Goal: Transaction & Acquisition: Purchase product/service

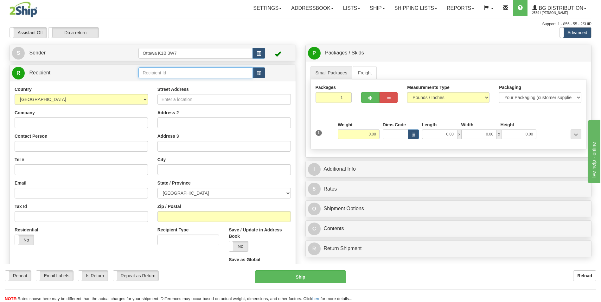
click at [162, 69] on input "text" at bounding box center [195, 72] width 114 height 11
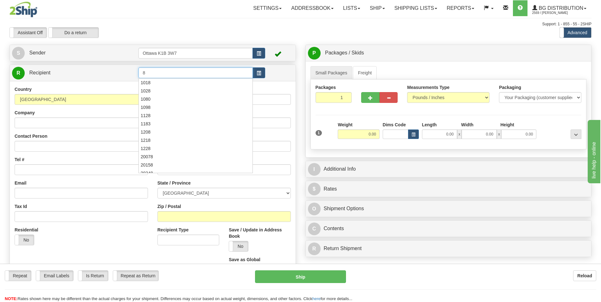
type input "8"
click at [280, 72] on td at bounding box center [279, 73] width 28 height 13
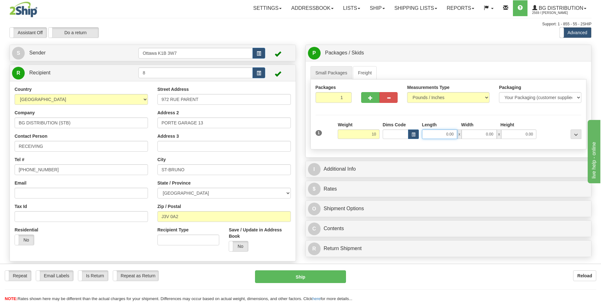
type input "10.00"
click at [454, 137] on input "0.00" at bounding box center [439, 135] width 35 height 10
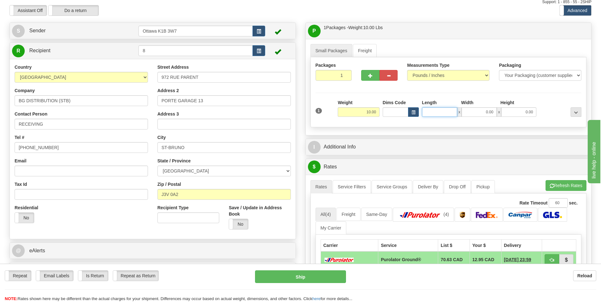
scroll to position [63, 0]
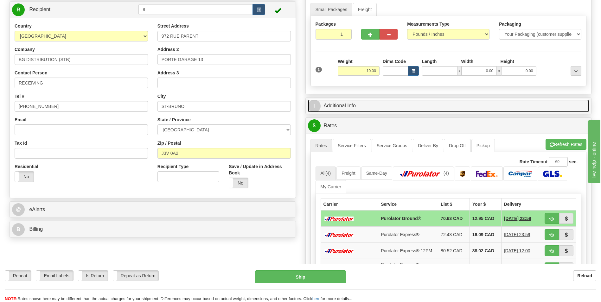
type input "0.00"
click at [366, 109] on link "I Additional Info" at bounding box center [448, 105] width 281 height 13
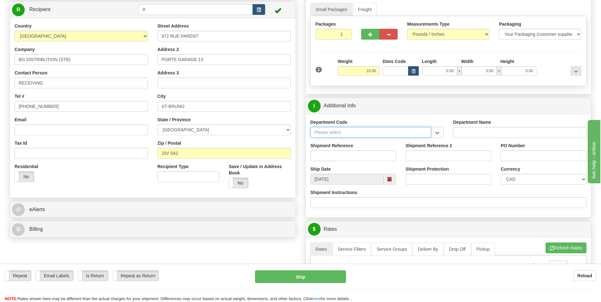
click at [417, 133] on input "Department Code" at bounding box center [370, 132] width 121 height 11
click at [440, 136] on button "button" at bounding box center [437, 132] width 13 height 11
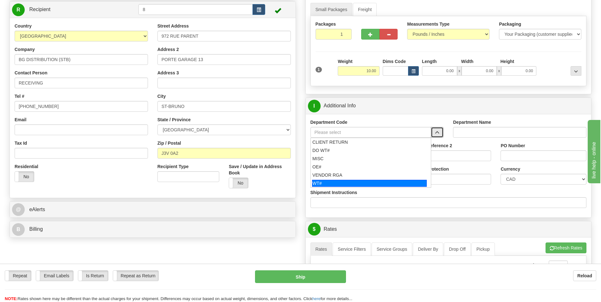
click at [344, 182] on div "WT#" at bounding box center [369, 183] width 115 height 7
type input "WT#"
type input "WAREHOUSE TRANSFERS"
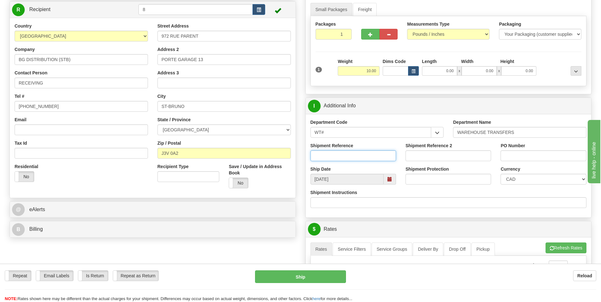
click at [341, 156] on input "Shipment Reference" at bounding box center [353, 155] width 86 height 11
type input "167001-00"
click at [533, 156] on input "PO Number" at bounding box center [544, 155] width 86 height 11
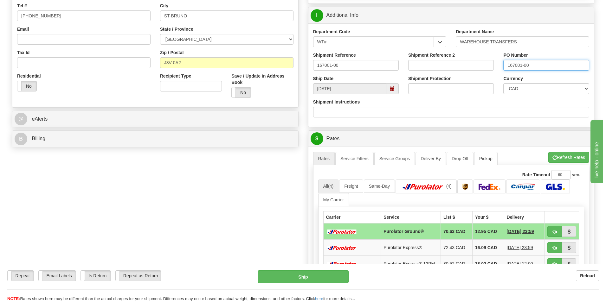
scroll to position [158, 0]
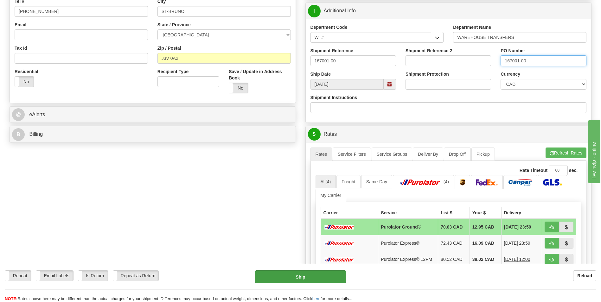
type input "167001-00"
click at [315, 277] on button "Ship" at bounding box center [300, 277] width 91 height 13
type input "260"
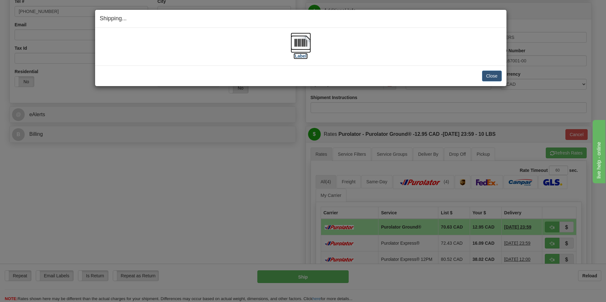
click at [301, 56] on label "[Label]" at bounding box center [300, 56] width 15 height 6
click at [487, 72] on button "Close" at bounding box center [492, 76] width 20 height 11
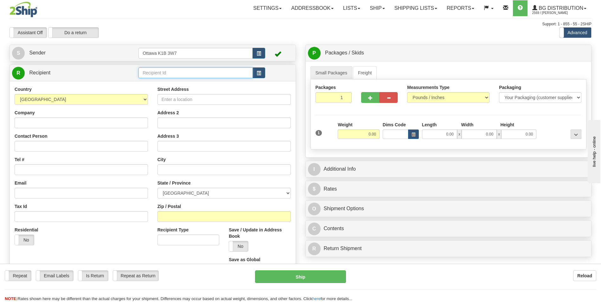
click at [166, 72] on input "text" at bounding box center [195, 72] width 114 height 11
click at [200, 87] on ul "20165" at bounding box center [195, 82] width 114 height 9
click at [199, 83] on div "20165" at bounding box center [194, 82] width 108 height 7
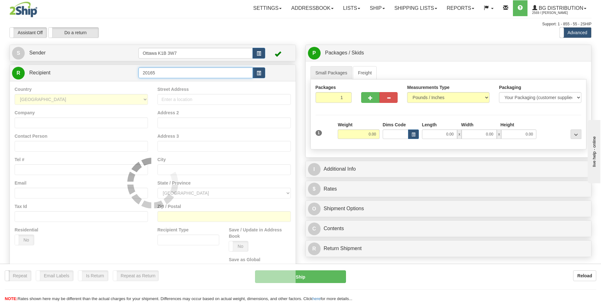
type input "20165"
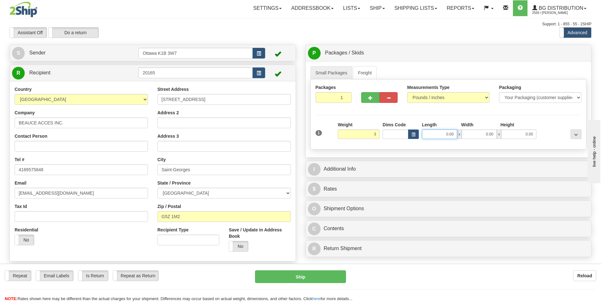
type input "3.00"
click at [437, 137] on input "0.00" at bounding box center [439, 135] width 35 height 10
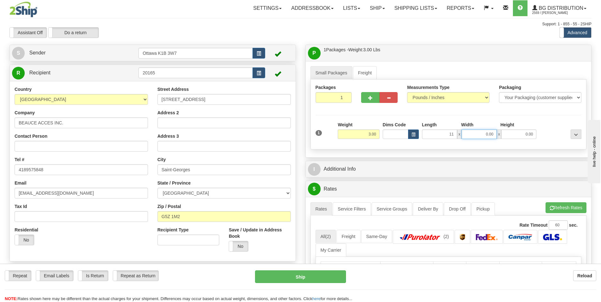
type input "11.00"
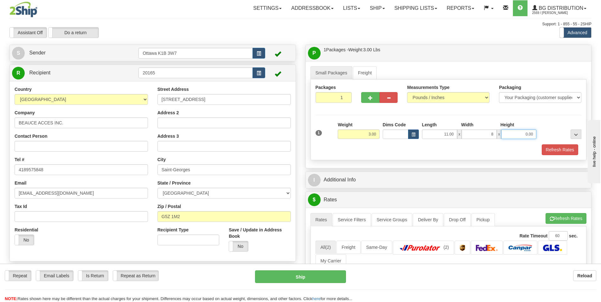
type input "8.00"
type input "6.00"
click at [448, 118] on div "Packages 1 1 Measurements Type" at bounding box center [448, 120] width 276 height 81
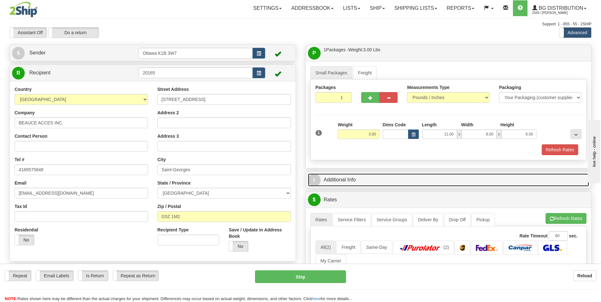
click at [348, 183] on link "I Additional Info" at bounding box center [448, 180] width 281 height 13
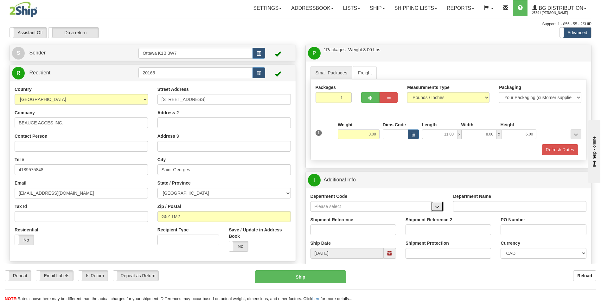
click at [437, 211] on button "button" at bounding box center [437, 206] width 13 height 11
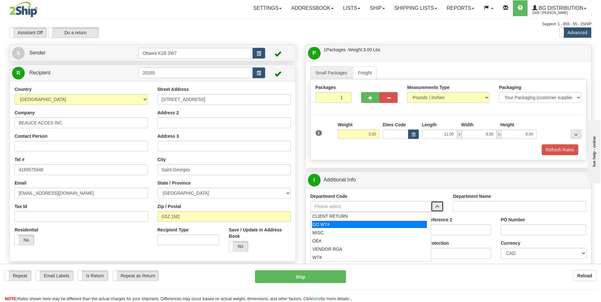
click at [370, 224] on div "DO WT#" at bounding box center [369, 224] width 115 height 7
type input "DO WT#"
type input "DIRECT ORDERS"
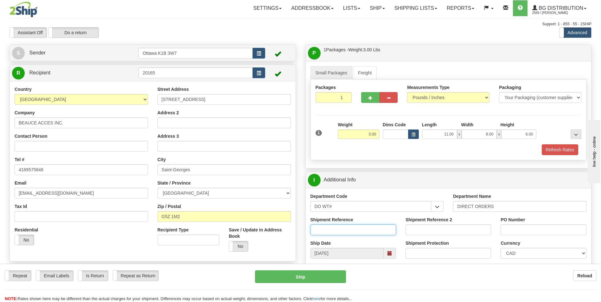
click at [349, 225] on input "Shipment Reference" at bounding box center [353, 230] width 86 height 11
type input "30134499-00"
click at [506, 227] on input "PO Number" at bounding box center [544, 230] width 86 height 11
type input "j"
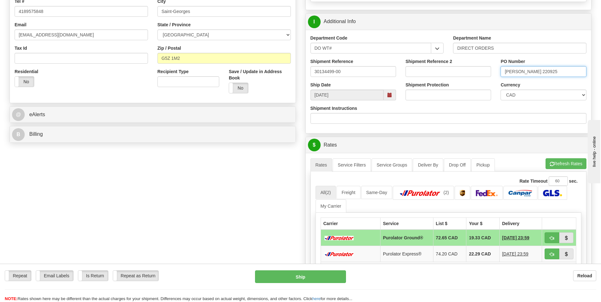
scroll to position [190, 0]
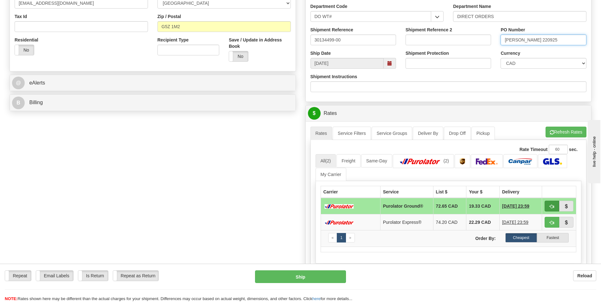
type input "[PERSON_NAME] 220925"
click at [551, 205] on span "button" at bounding box center [552, 207] width 4 height 4
type input "260"
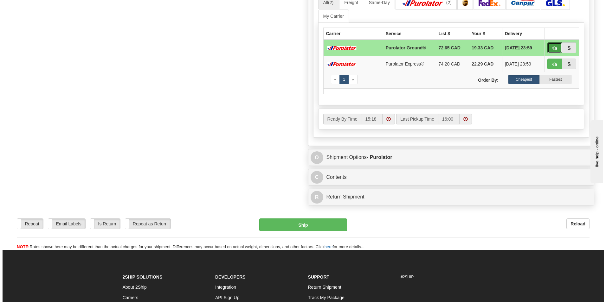
scroll to position [412, 0]
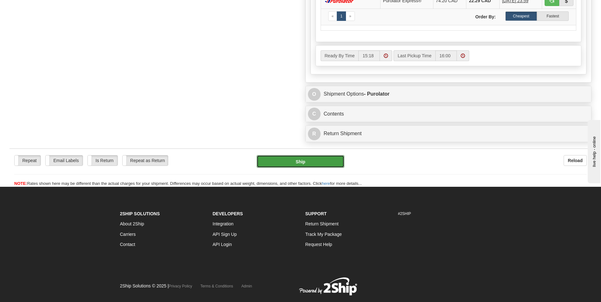
click at [299, 162] on button "Ship" at bounding box center [300, 161] width 87 height 13
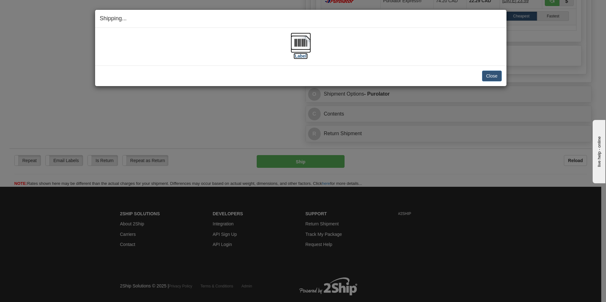
click at [302, 58] on label "[Label]" at bounding box center [300, 56] width 15 height 6
